Goal: Information Seeking & Learning: Find specific fact

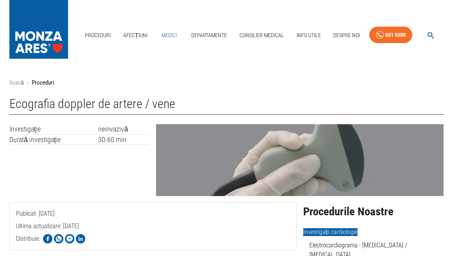
click at [170, 27] on link "Medici" at bounding box center [169, 35] width 25 height 16
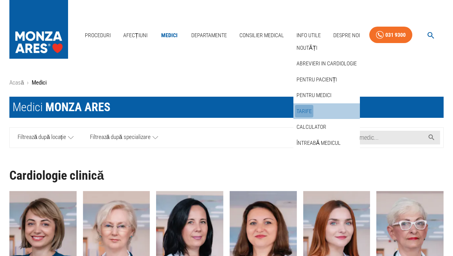
click at [306, 105] on link "Tarife" at bounding box center [304, 111] width 18 height 13
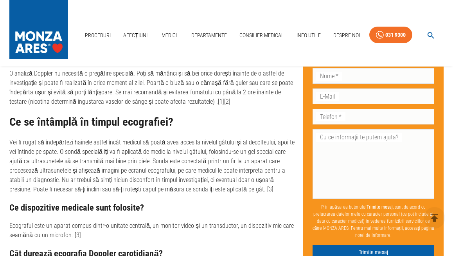
scroll to position [1291, 0]
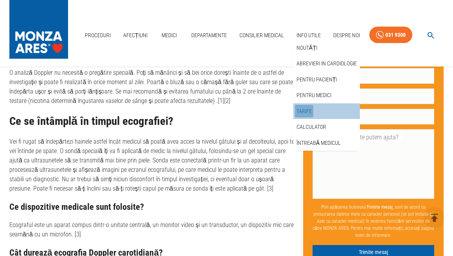
click at [303, 105] on link "Tarife" at bounding box center [304, 111] width 18 height 13
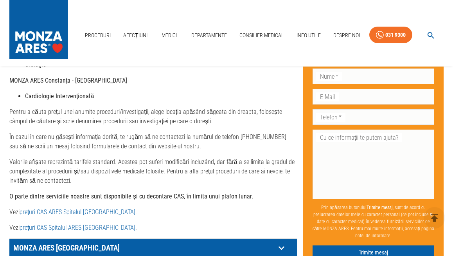
scroll to position [430, 0]
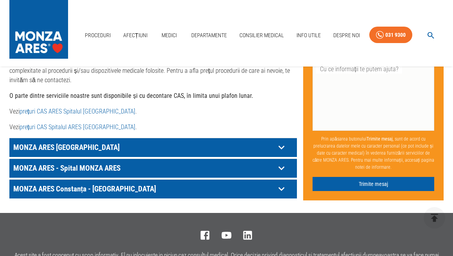
click at [259, 169] on p "MONZA ARES - Spital MONZA ARES" at bounding box center [143, 168] width 264 height 12
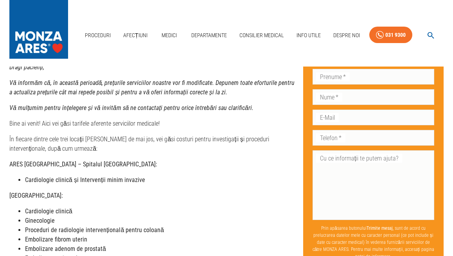
scroll to position [78, 0]
